Goal: Transaction & Acquisition: Download file/media

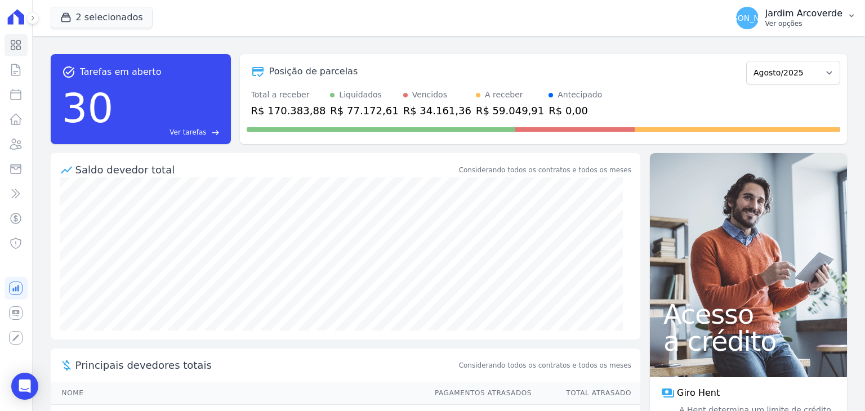
click at [839, 20] on p "Ver opções" at bounding box center [803, 23] width 77 height 9
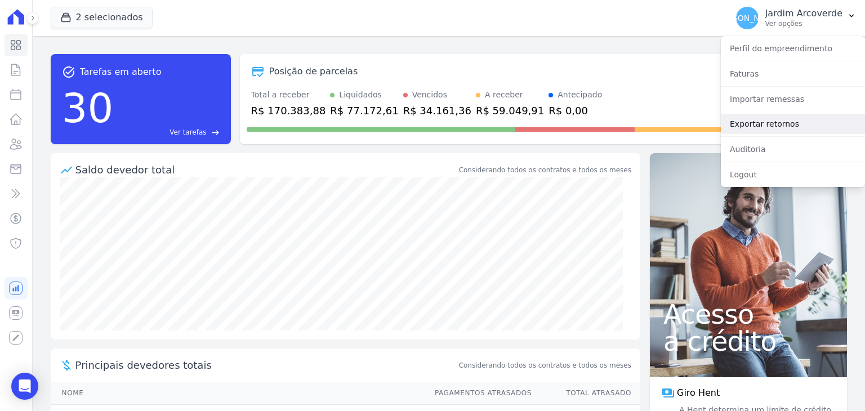
click at [776, 122] on link "Exportar retornos" at bounding box center [792, 124] width 144 height 20
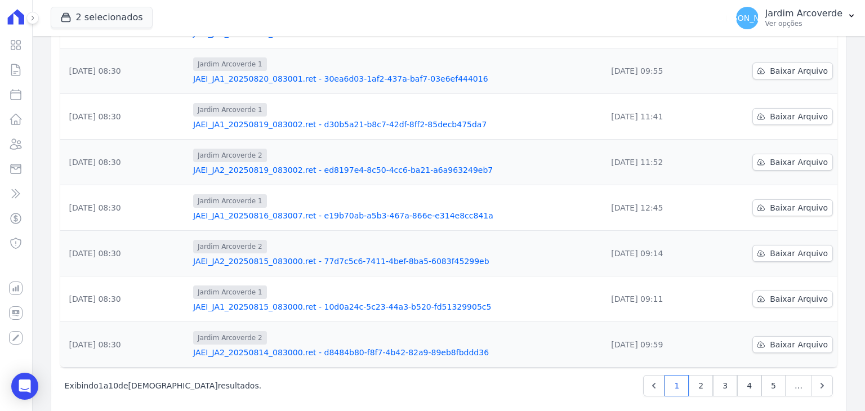
scroll to position [286, 0]
click at [700, 374] on link "2" at bounding box center [700, 384] width 24 height 21
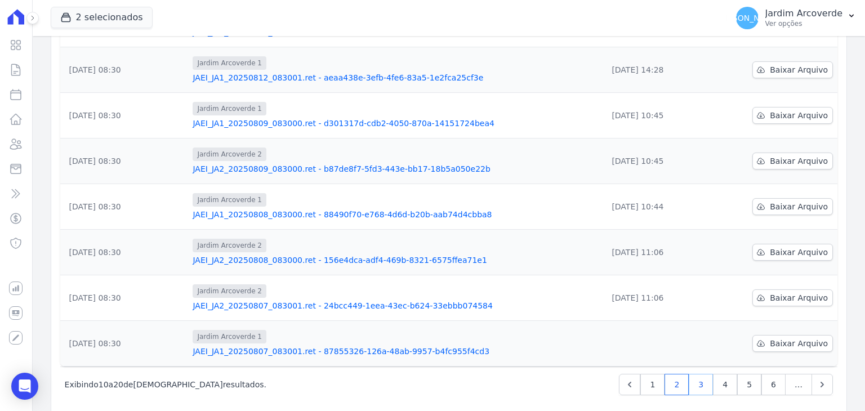
click at [698, 374] on link "3" at bounding box center [700, 384] width 24 height 21
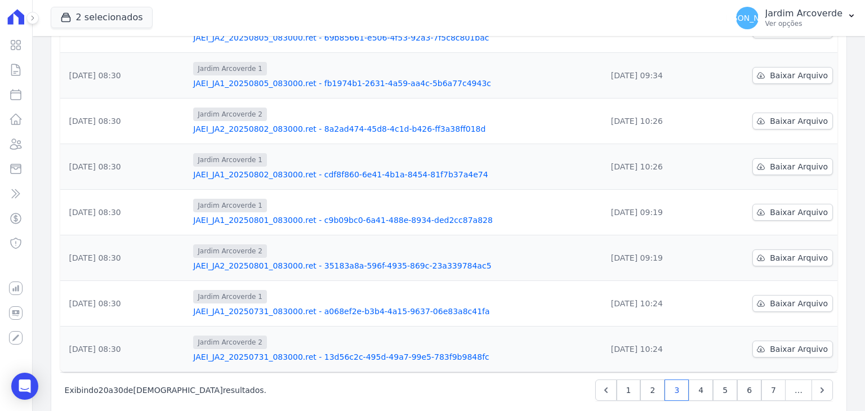
scroll to position [286, 0]
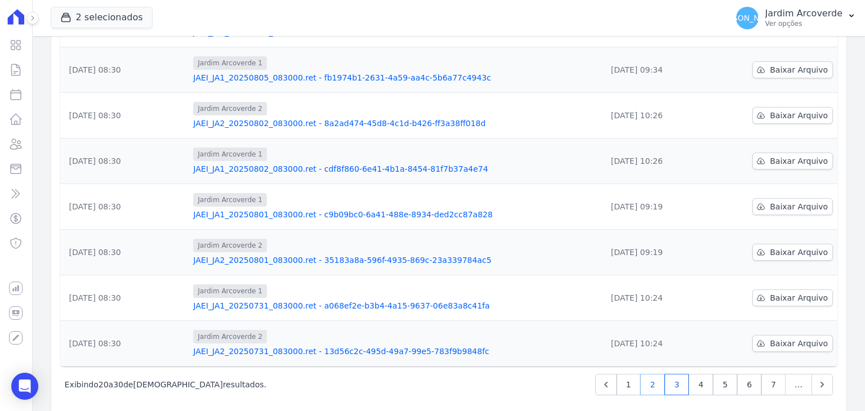
click at [655, 374] on link "2" at bounding box center [652, 384] width 24 height 21
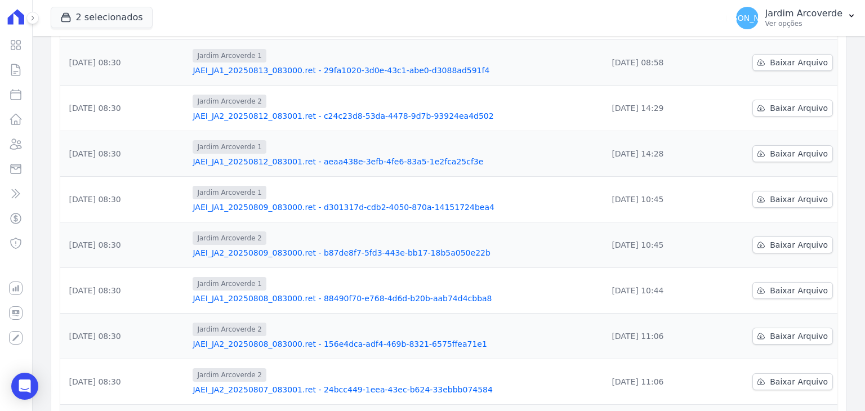
scroll to position [281, 0]
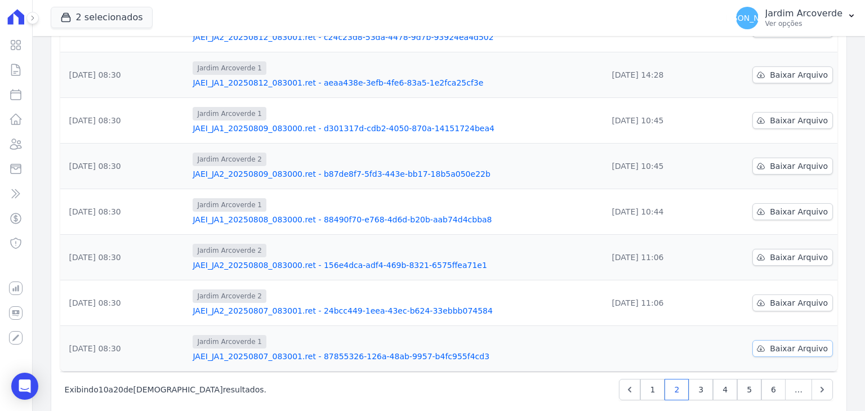
click at [786, 343] on span "Baixar Arquivo" at bounding box center [798, 348] width 58 height 11
click at [363, 351] on link "JAEI_JA1_20250807_083001.ret - 87855326-126a-48ab-9957-b4fc955f4cd3" at bounding box center [394, 356] width 405 height 11
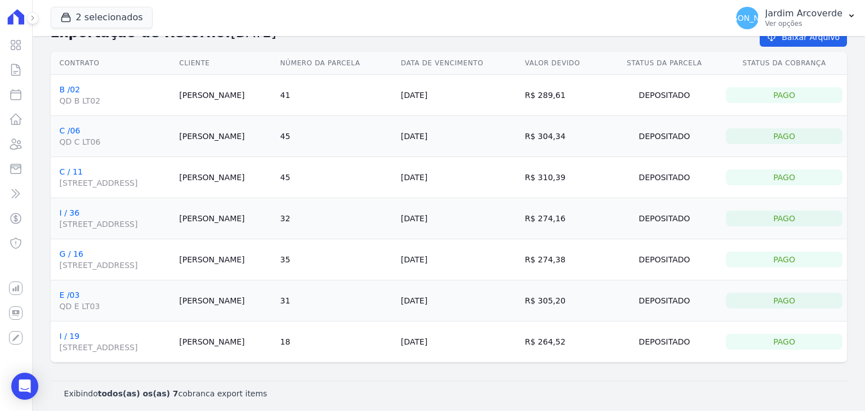
scroll to position [37, 0]
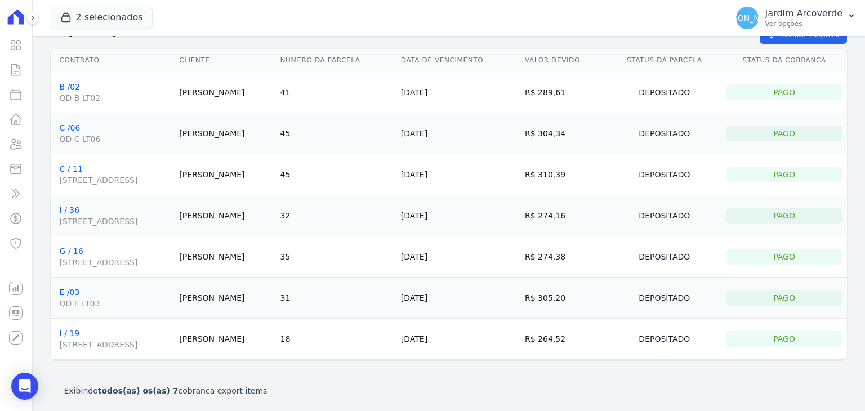
drag, startPoint x: 304, startPoint y: 338, endPoint x: 556, endPoint y: 334, distance: 252.2
click at [556, 334] on tr "I / 19 [STREET_ADDRESS], Boa Viagem [PERSON_NAME] 18 [DATE] R$ 264,52 Depositad…" at bounding box center [449, 339] width 796 height 41
click at [654, 332] on div "Depositado" at bounding box center [663, 339] width 105 height 16
drag, startPoint x: 173, startPoint y: 274, endPoint x: 395, endPoint y: 280, distance: 222.4
click at [395, 280] on tbody "B /02 QD B LT02 [PERSON_NAME] 41 [DATE] R$ 289,61 Depositado Pago C /06 QD C LT…" at bounding box center [449, 216] width 796 height 288
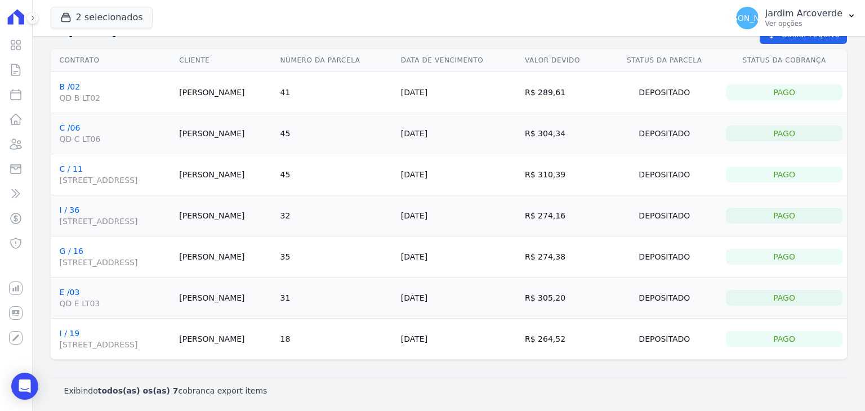
click at [275, 302] on td "[PERSON_NAME]" at bounding box center [224, 297] width 101 height 41
drag, startPoint x: 295, startPoint y: 85, endPoint x: 301, endPoint y: 91, distance: 8.0
click at [275, 91] on td "[PERSON_NAME]" at bounding box center [224, 92] width 101 height 41
drag, startPoint x: 342, startPoint y: 95, endPoint x: 342, endPoint y: 167, distance: 71.5
click at [342, 167] on tbody "B /02 QD B LT02 [PERSON_NAME] 41 [DATE] R$ 289,61 Depositado Pago C /06 QD C LT…" at bounding box center [449, 216] width 796 height 288
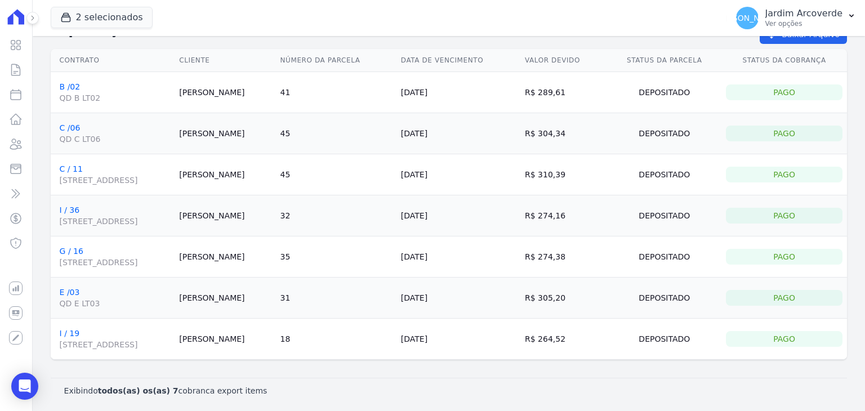
click at [275, 237] on td "[PERSON_NAME]" at bounding box center [224, 256] width 101 height 41
drag, startPoint x: 308, startPoint y: 280, endPoint x: 352, endPoint y: 328, distance: 65.3
click at [352, 328] on tbody "B /02 QD B LT02 [PERSON_NAME] 41 [DATE] R$ 289,61 Depositado Pago C /06 QD C LT…" at bounding box center [449, 216] width 796 height 288
click at [275, 338] on td "[PERSON_NAME]" at bounding box center [224, 339] width 101 height 41
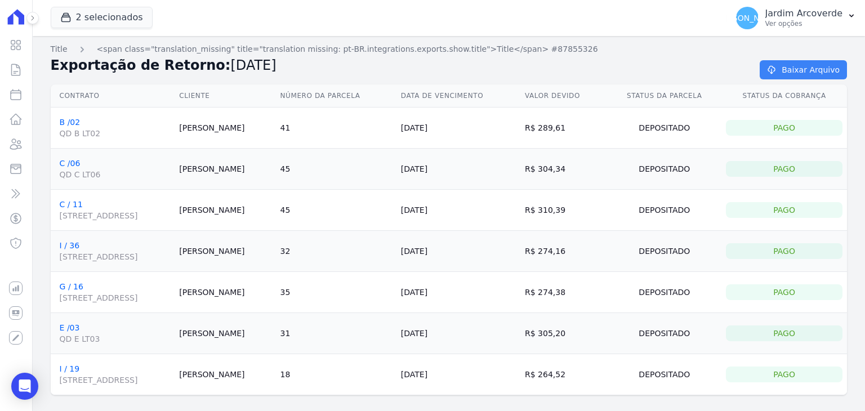
scroll to position [0, 0]
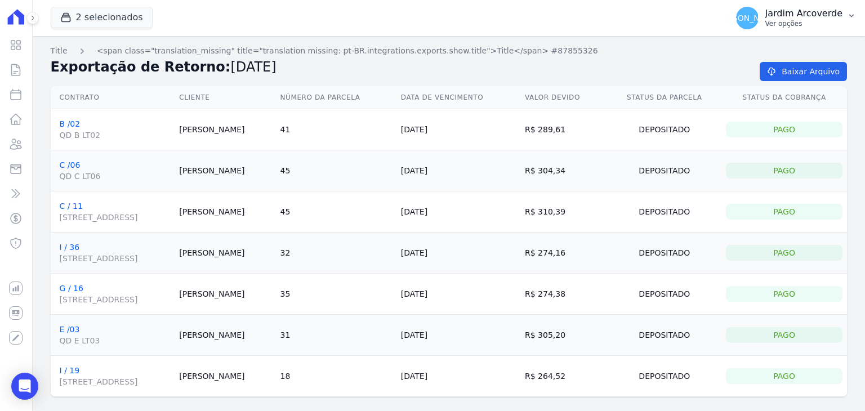
click at [801, 32] on button "[PERSON_NAME] [GEOGRAPHIC_DATA] Ver opções" at bounding box center [796, 18] width 138 height 32
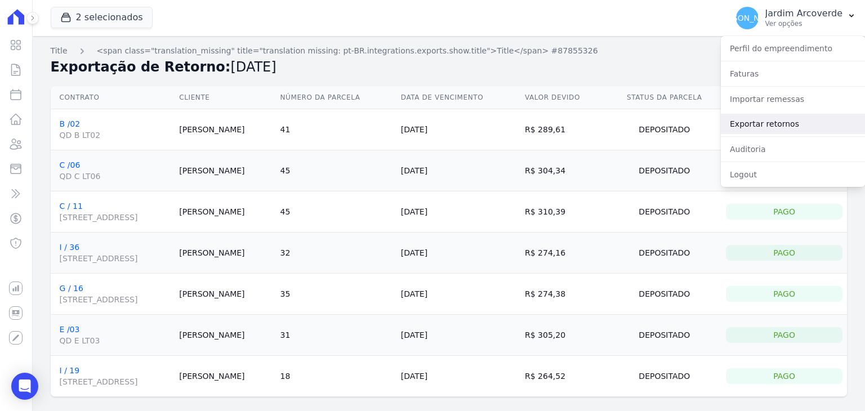
click at [783, 123] on link "Exportar retornos" at bounding box center [792, 124] width 144 height 20
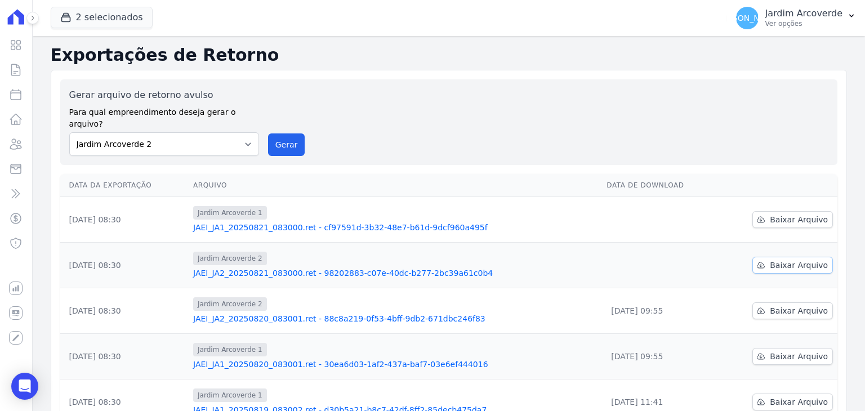
click at [774, 259] on span "Baixar Arquivo" at bounding box center [798, 264] width 58 height 11
click at [783, 214] on span "Baixar Arquivo" at bounding box center [798, 219] width 58 height 11
